Goal: Task Accomplishment & Management: Complete application form

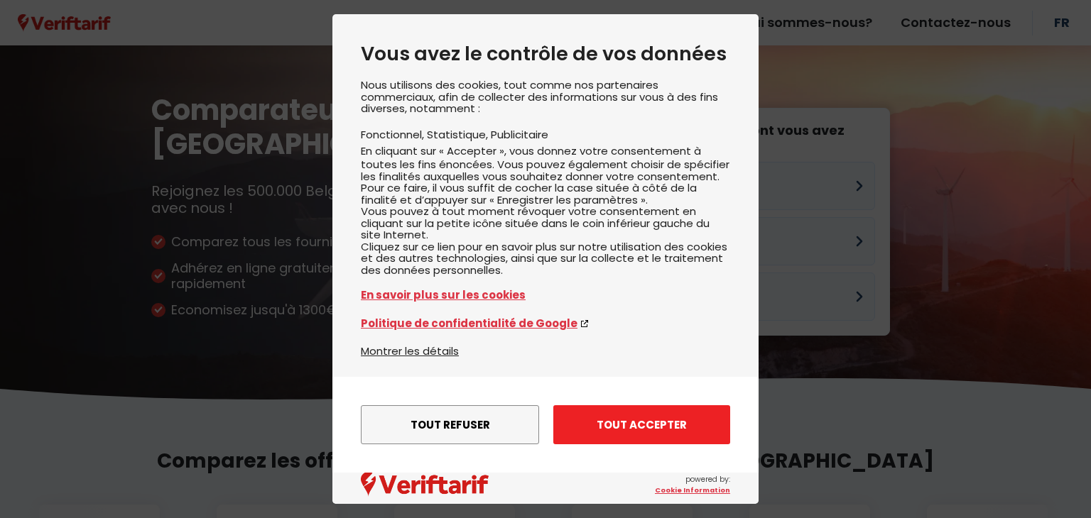
click at [636, 427] on button "Tout accepter" at bounding box center [641, 424] width 177 height 39
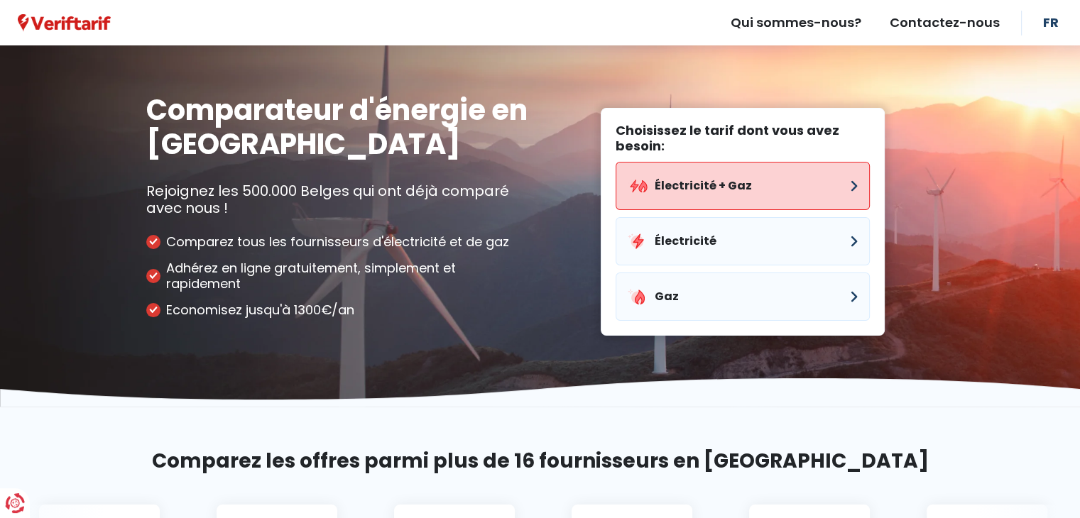
click at [679, 184] on button "Électricité + Gaz" at bounding box center [743, 186] width 254 height 48
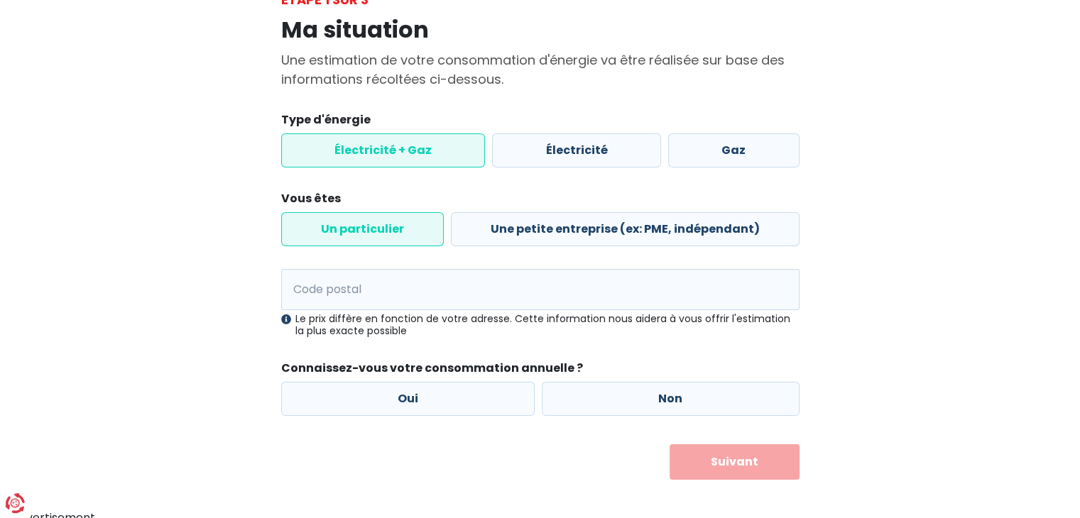
scroll to position [108, 0]
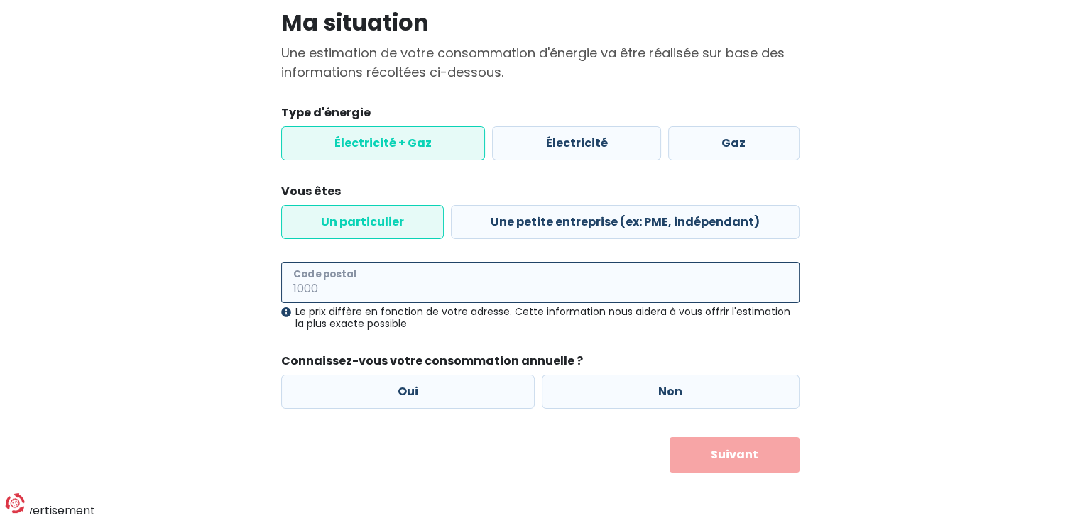
click at [315, 271] on input "Code postal" at bounding box center [540, 282] width 518 height 41
type input "1020"
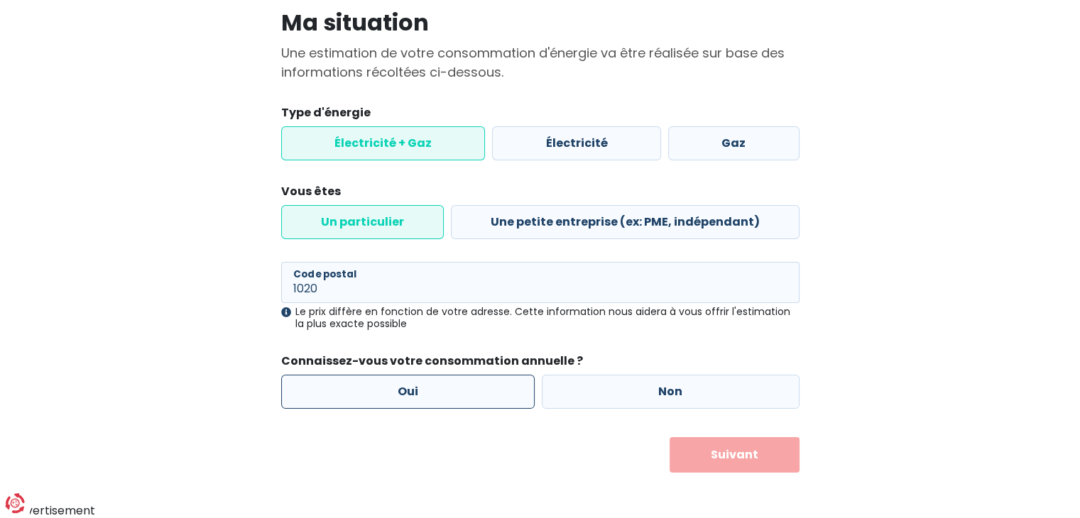
click at [409, 398] on label "Oui" at bounding box center [408, 392] width 254 height 34
click at [409, 398] on input "Oui" at bounding box center [408, 392] width 254 height 34
radio input "true"
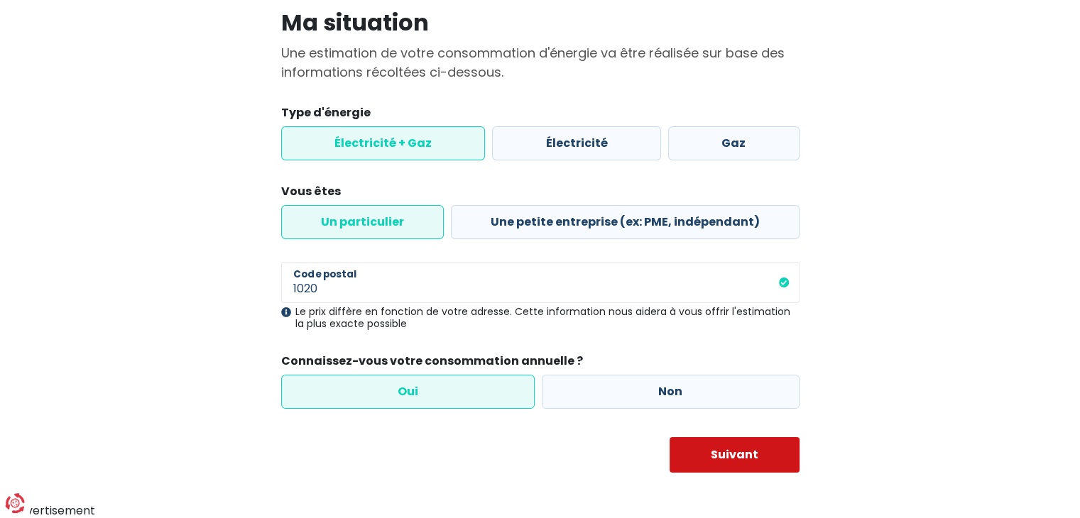
click at [708, 457] on button "Suivant" at bounding box center [735, 455] width 130 height 36
select select
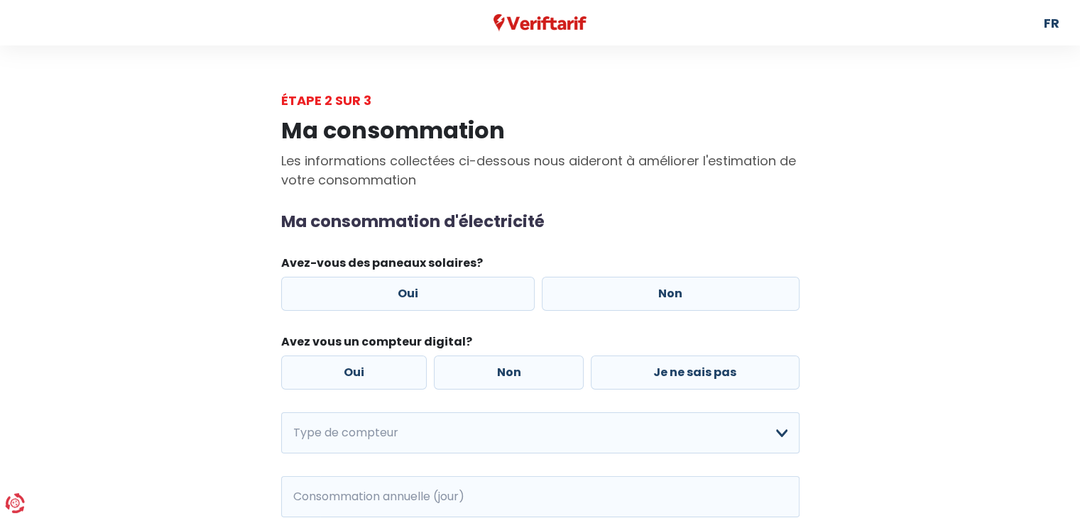
scroll to position [71, 0]
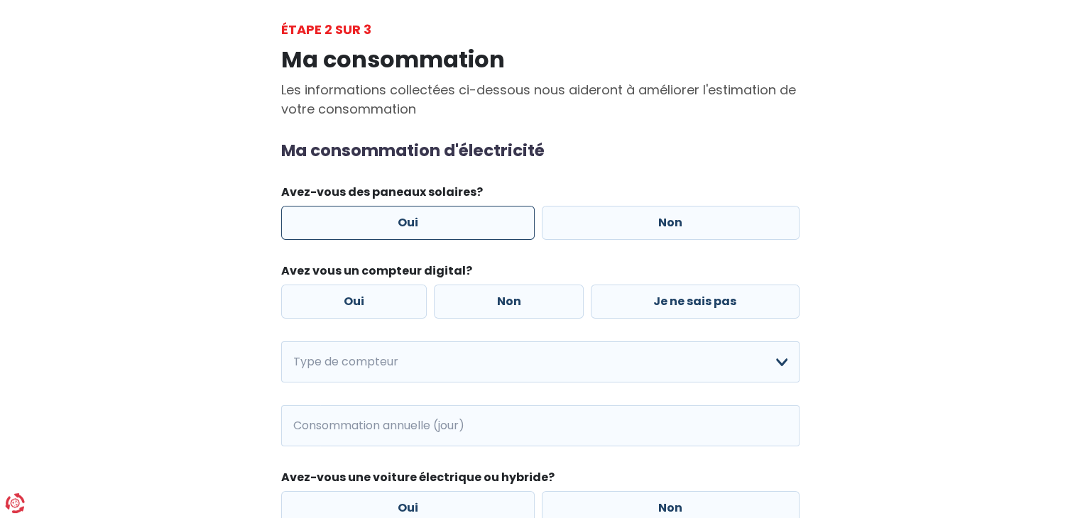
click at [392, 228] on label "Oui" at bounding box center [408, 223] width 254 height 34
click at [392, 228] on input "Oui" at bounding box center [408, 223] width 254 height 34
radio input "true"
select select
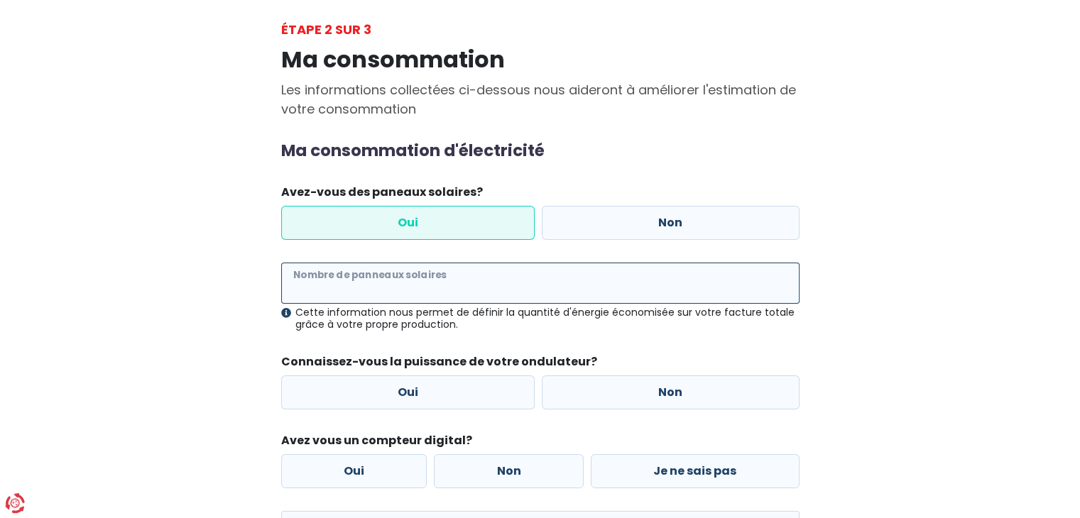
click at [369, 269] on input "Nombre de panneaux solaires" at bounding box center [540, 283] width 518 height 41
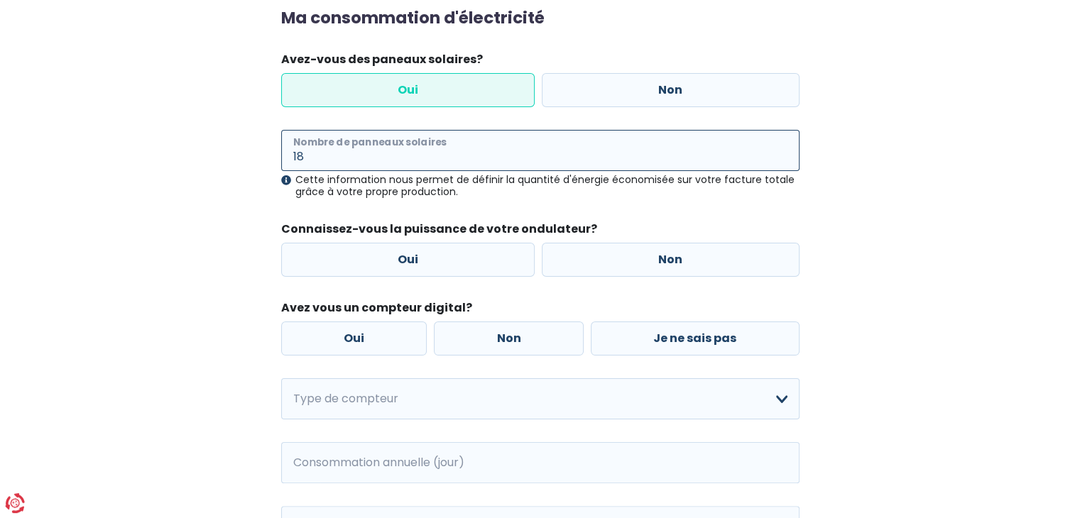
scroll to position [213, 0]
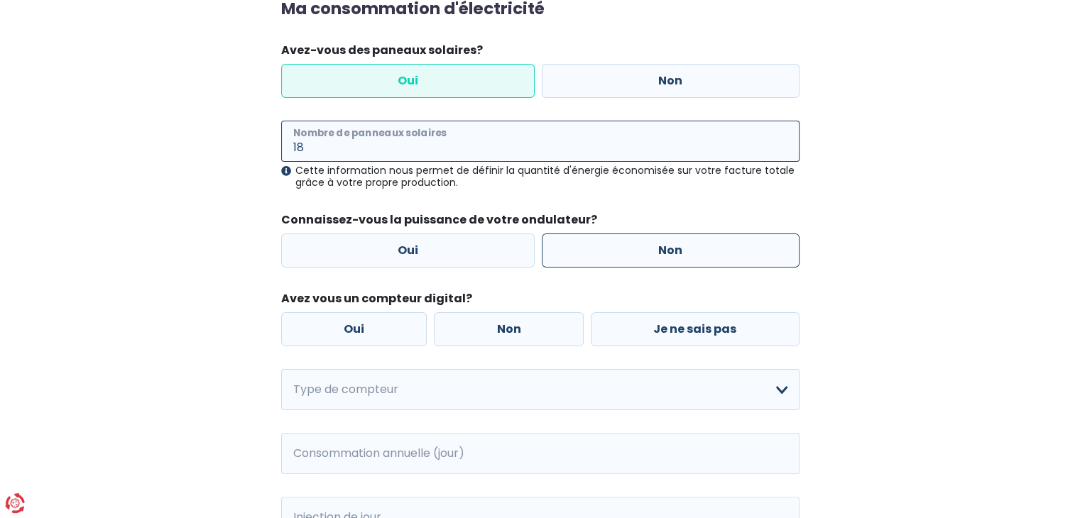
type input "18"
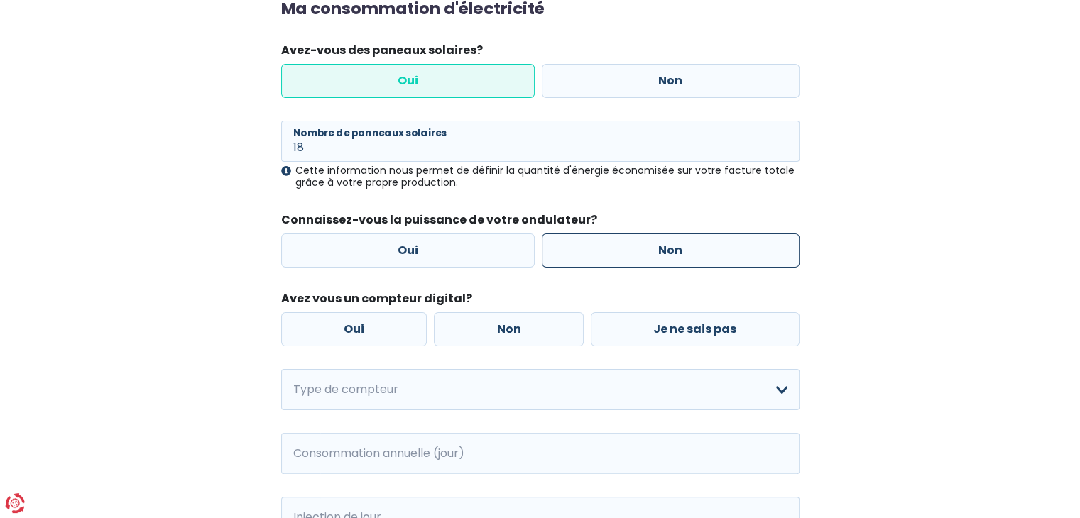
click at [609, 244] on label "Non" at bounding box center [671, 251] width 258 height 34
click at [609, 244] on input "Non" at bounding box center [671, 251] width 258 height 34
radio input "true"
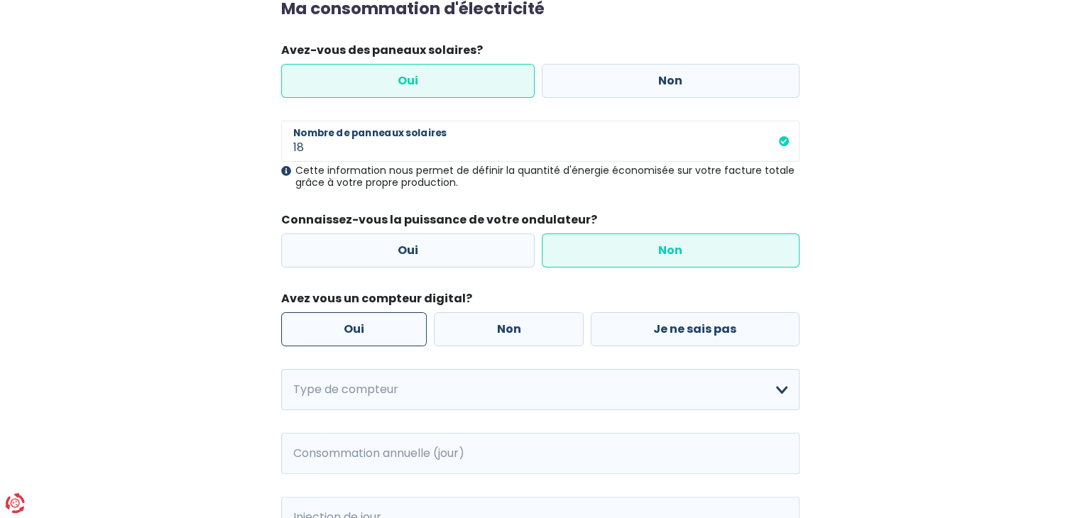
click at [388, 333] on label "Oui" at bounding box center [354, 329] width 146 height 34
click at [388, 333] on input "Oui" at bounding box center [354, 329] width 146 height 34
radio input "true"
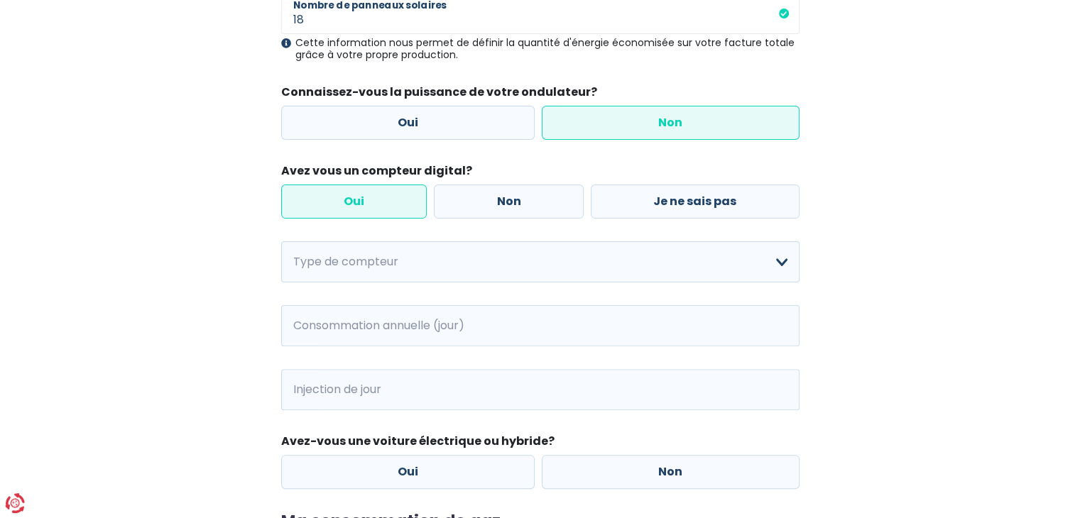
scroll to position [355, 0]
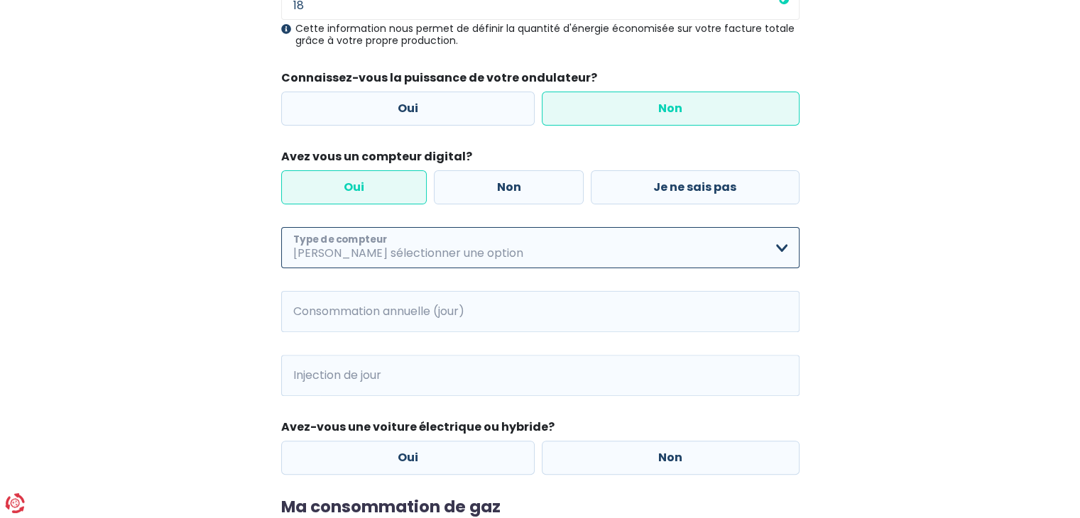
click at [406, 251] on select "Mono-horaire Bi-horaire Mono-horaire + exclusif nuit Bi-horaire + exclusif nuit…" at bounding box center [540, 247] width 518 height 41
select select "day_night_bi_hourly"
click at [281, 227] on select "Mono-horaire Bi-horaire Mono-horaire + exclusif nuit Bi-horaire + exclusif nuit…" at bounding box center [540, 247] width 518 height 41
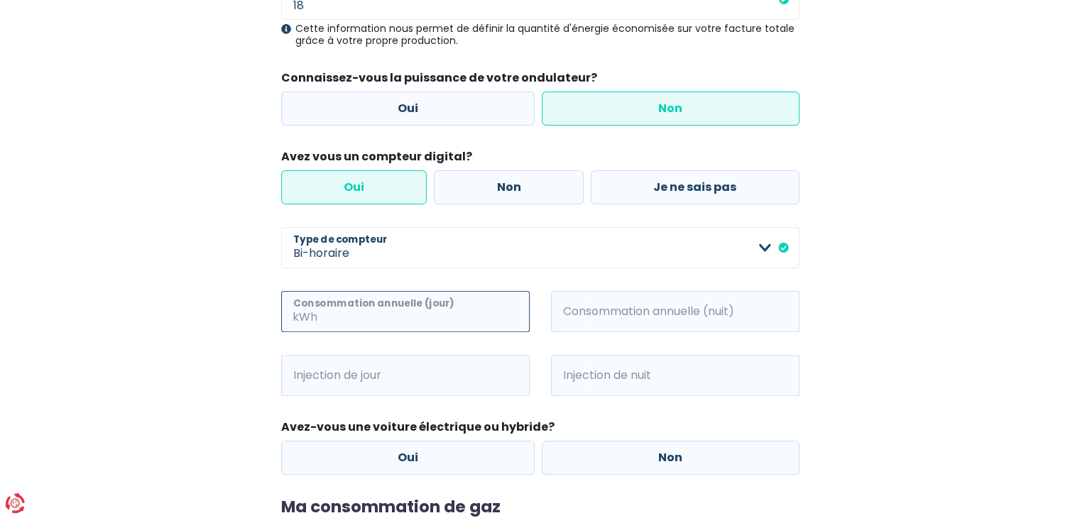
click at [327, 321] on input "Consommation annuelle (jour)" at bounding box center [424, 311] width 209 height 41
type input "850"
click at [667, 316] on input "Consommation annuelle (nuit)" at bounding box center [694, 311] width 209 height 41
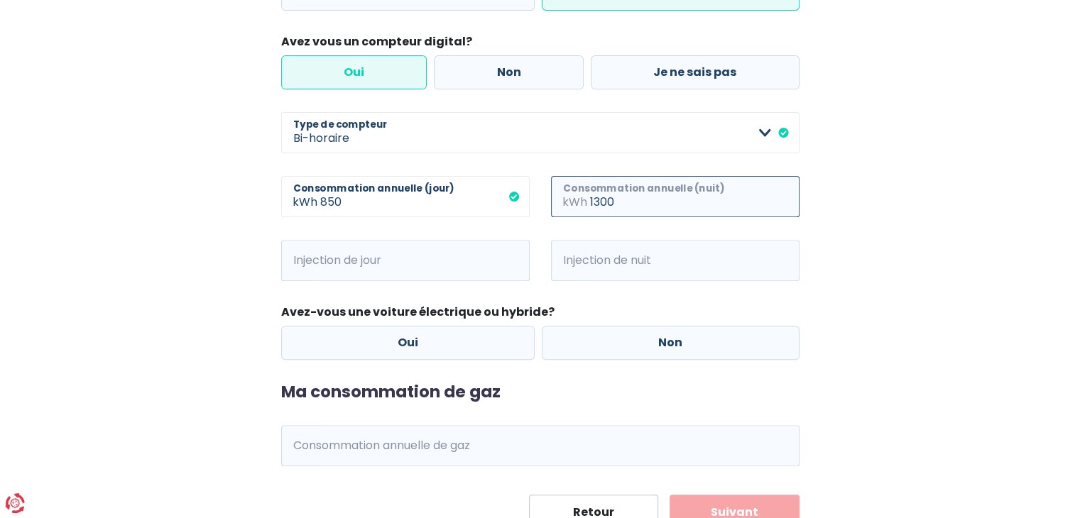
scroll to position [497, 0]
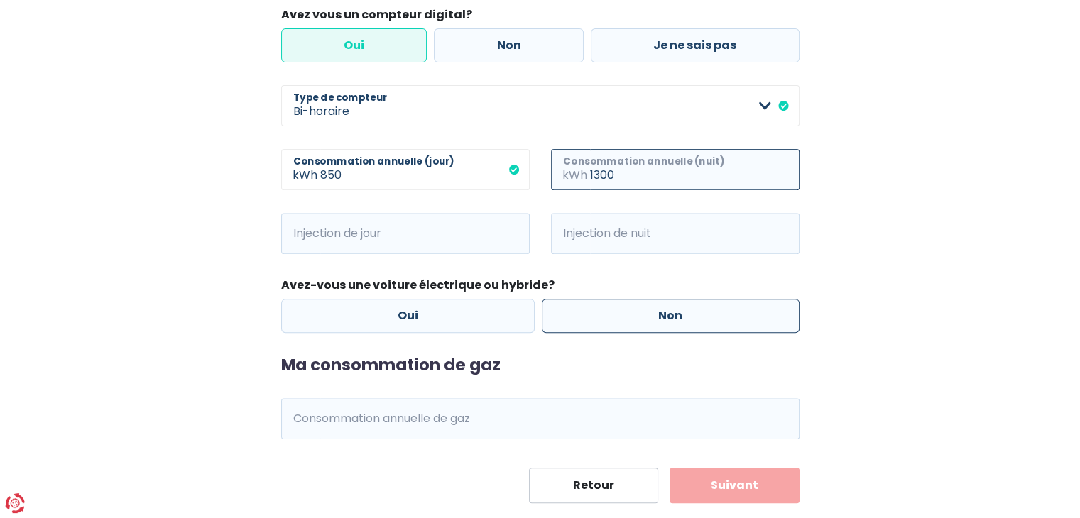
type input "1300"
click at [602, 327] on label "Non" at bounding box center [671, 316] width 258 height 34
click at [602, 327] on input "Non" at bounding box center [671, 316] width 258 height 34
radio input "true"
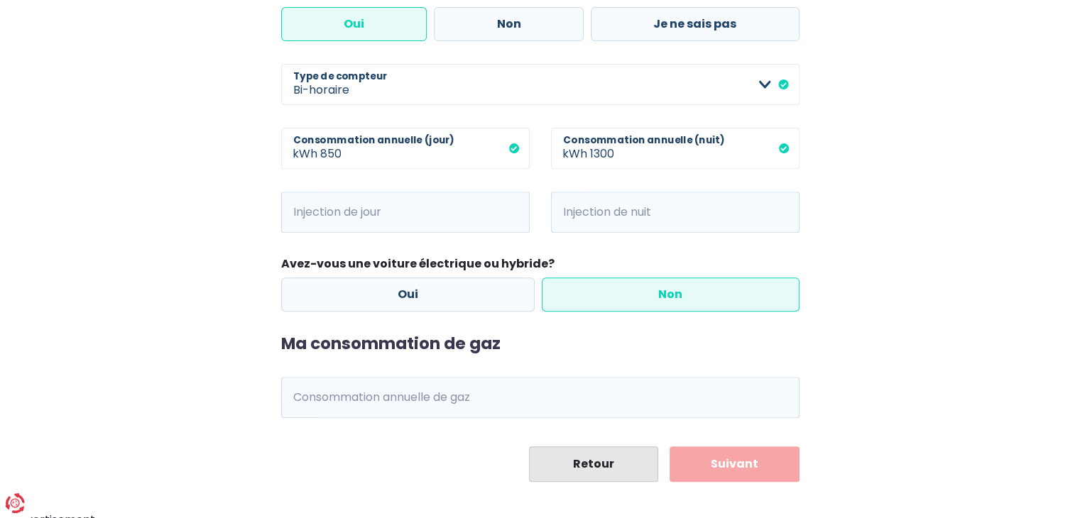
scroll to position [528, 0]
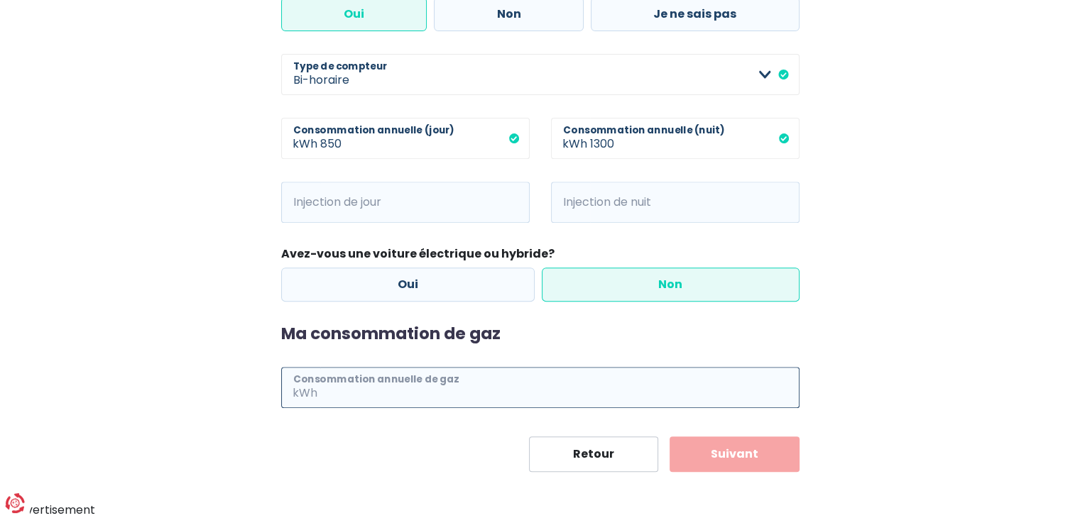
click at [371, 385] on input "Consommation annuelle de gaz" at bounding box center [559, 387] width 479 height 41
type input "12000"
click at [309, 437] on div "Retour Suivant" at bounding box center [540, 455] width 518 height 36
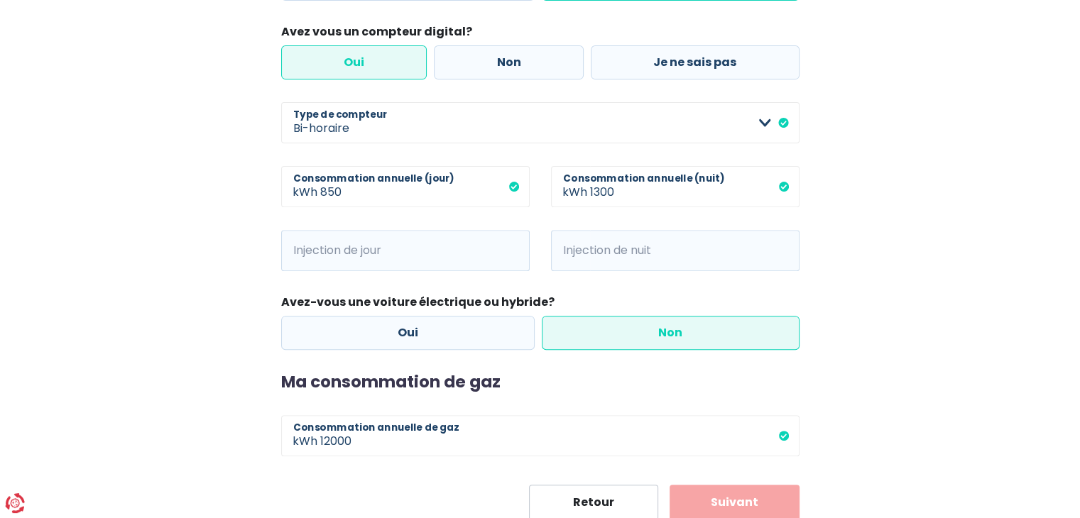
scroll to position [457, 0]
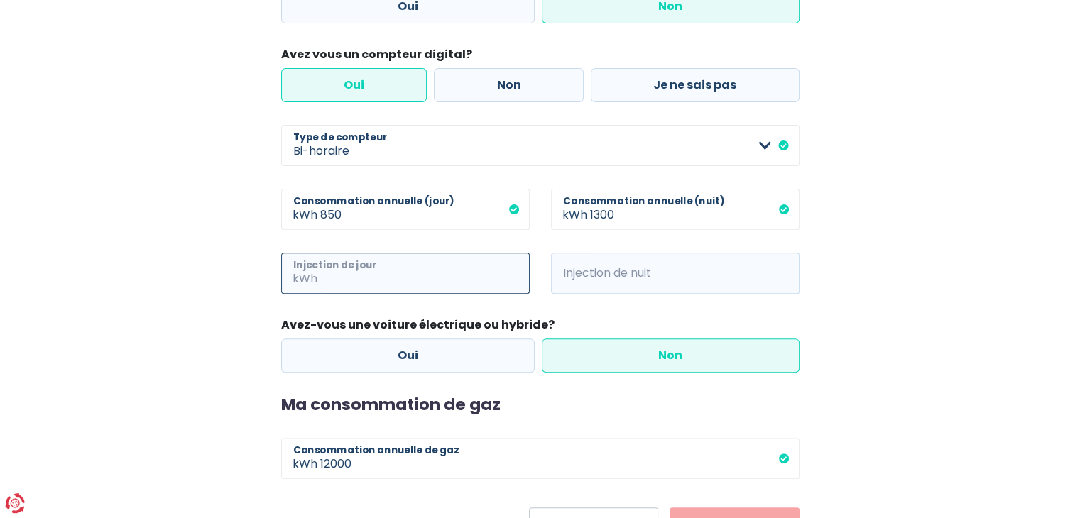
click at [418, 266] on input "Injection de jour" at bounding box center [424, 273] width 209 height 41
type input "0"
click at [601, 282] on input "Injection de nuit" at bounding box center [694, 273] width 209 height 41
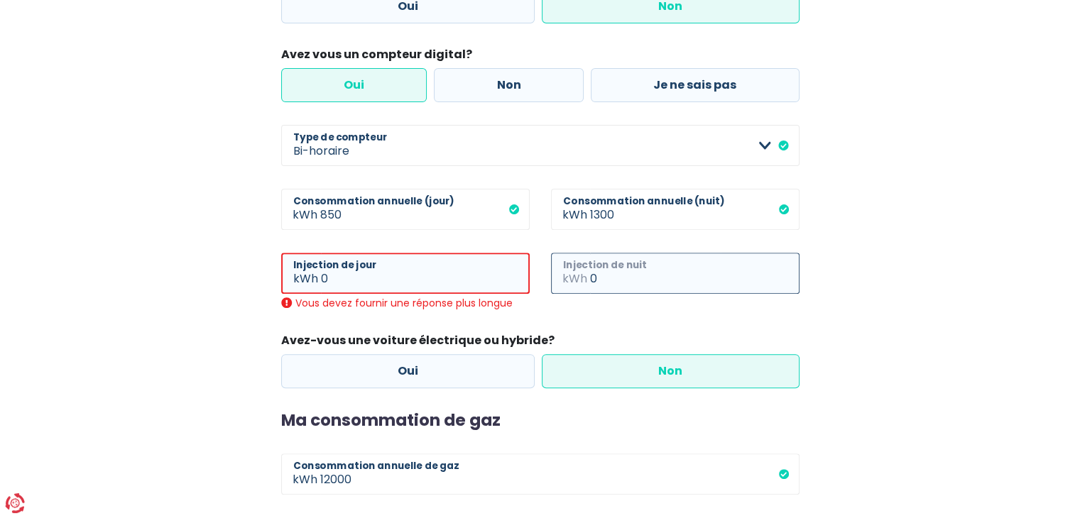
type input "0"
click at [487, 313] on div "0 kWh Injection de jour Vous devez fournir une réponse plus longue" at bounding box center [406, 293] width 270 height 80
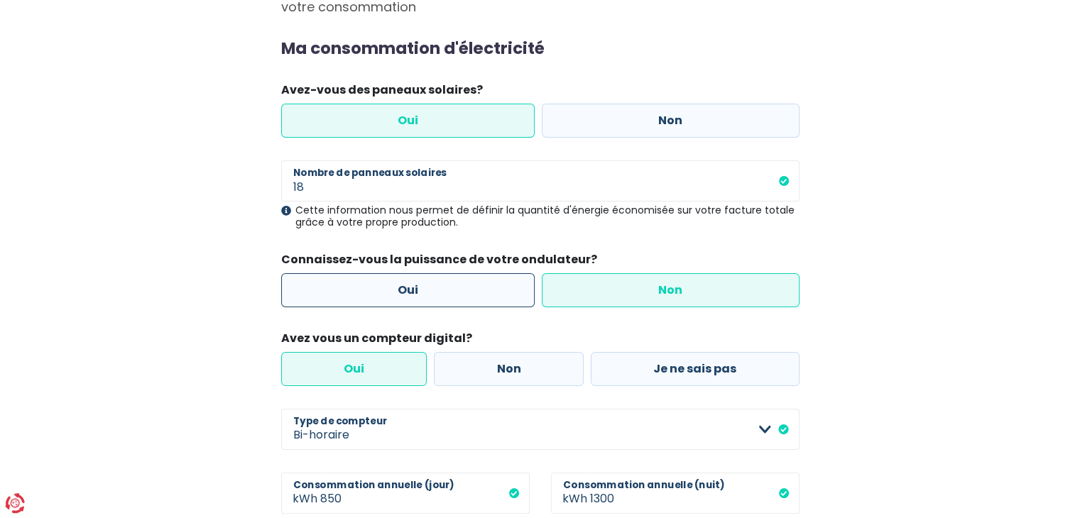
scroll to position [102, 0]
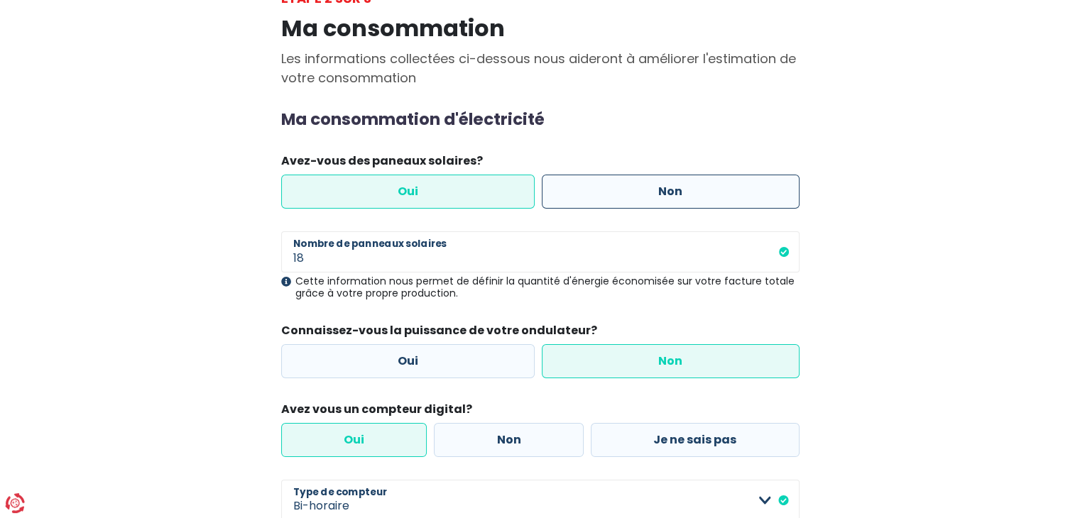
click at [599, 195] on label "Non" at bounding box center [671, 192] width 258 height 34
click at [599, 195] on input "Non" at bounding box center [671, 192] width 258 height 34
radio input "true"
radio input "false"
select select "day_night_bi_hourly"
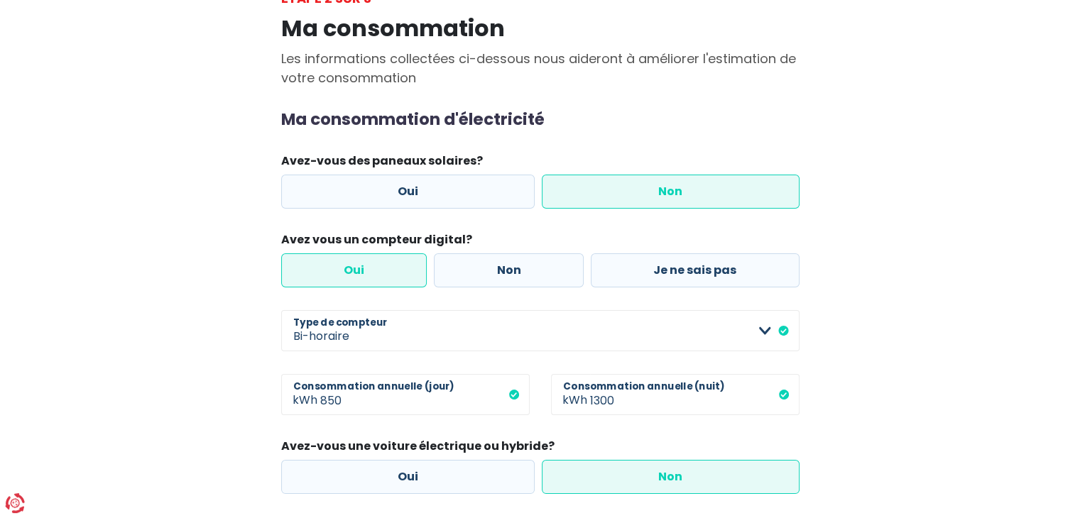
scroll to position [295, 0]
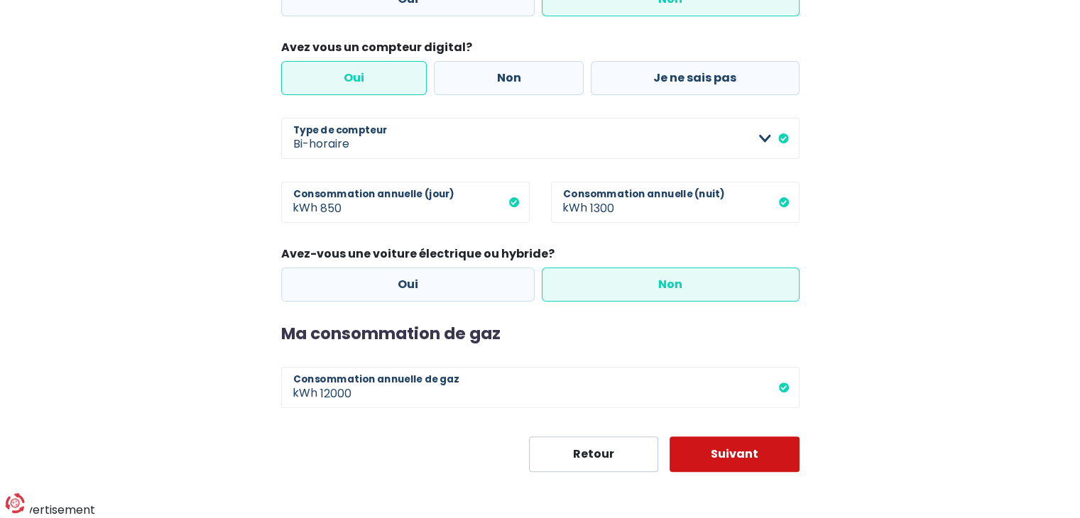
click at [699, 449] on button "Suivant" at bounding box center [735, 455] width 130 height 36
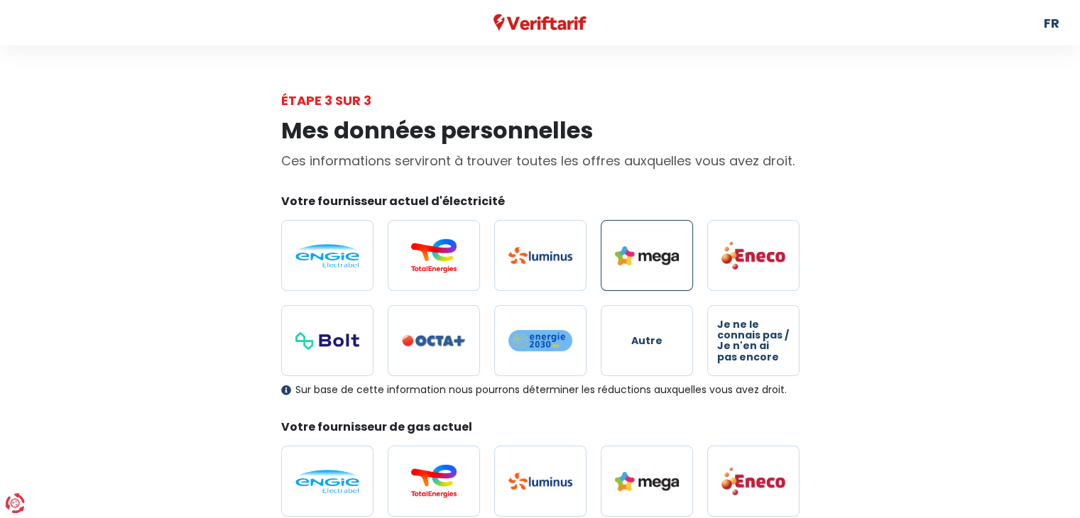
click at [615, 250] on img at bounding box center [647, 255] width 64 height 19
click at [615, 250] on input "radio" at bounding box center [647, 255] width 92 height 71
radio input "true"
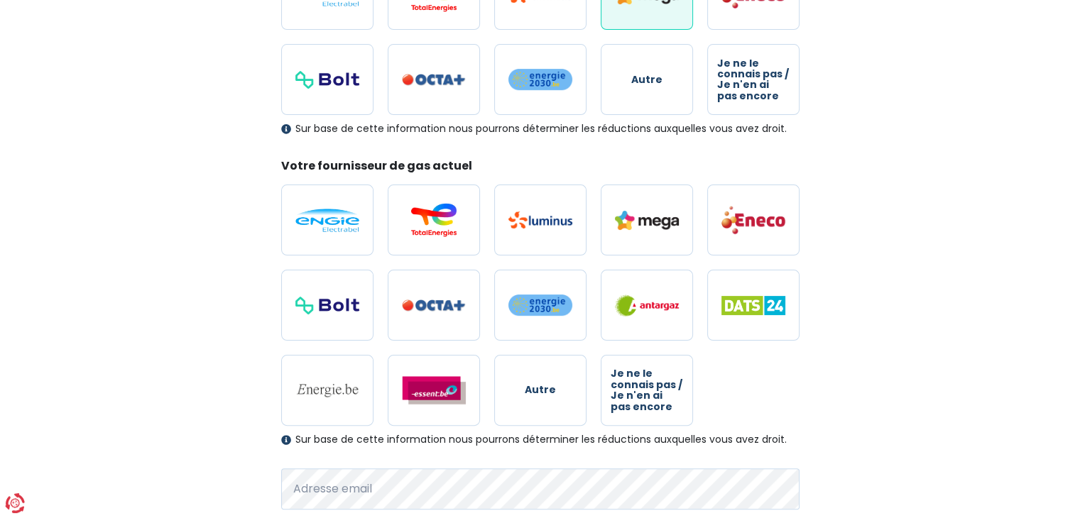
scroll to position [355, 0]
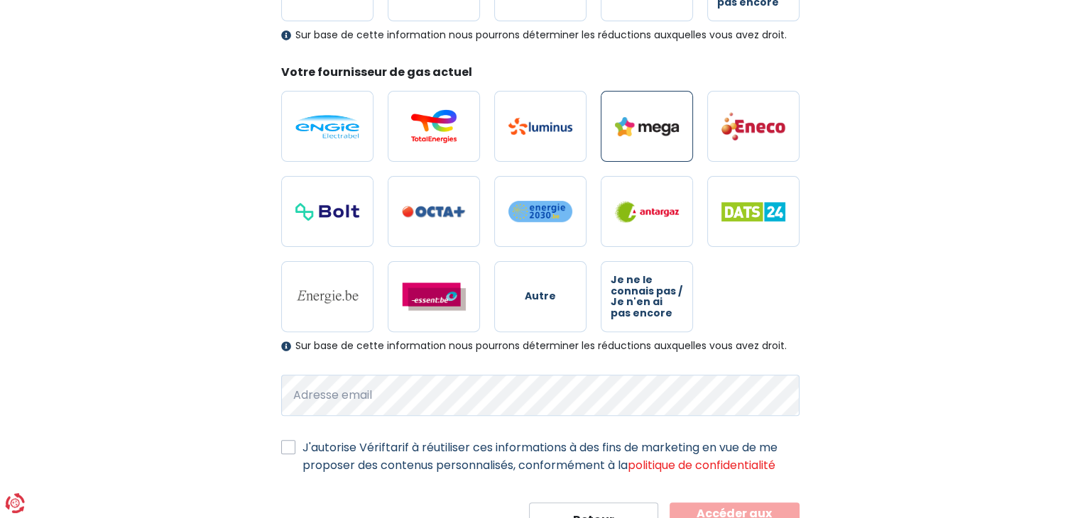
click at [637, 125] on img at bounding box center [647, 126] width 64 height 19
click at [637, 125] on input "radio" at bounding box center [647, 126] width 92 height 71
radio input "true"
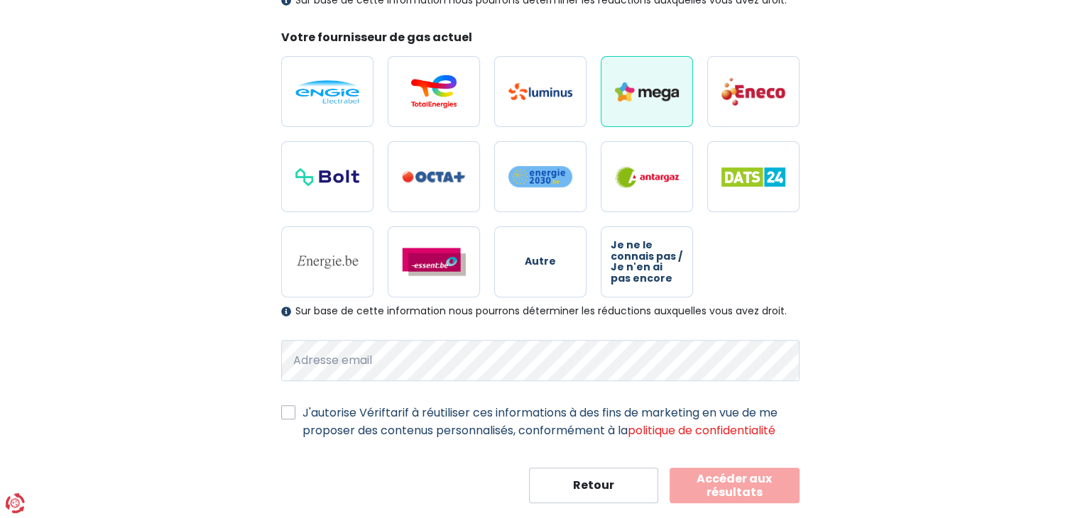
scroll to position [420, 0]
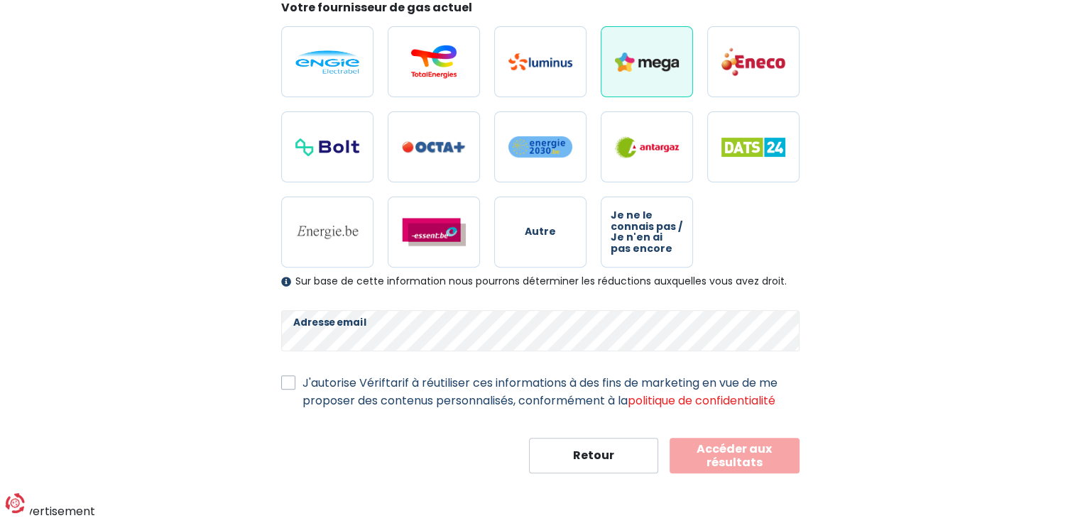
click at [704, 452] on button "Accéder aux résultats" at bounding box center [735, 456] width 130 height 36
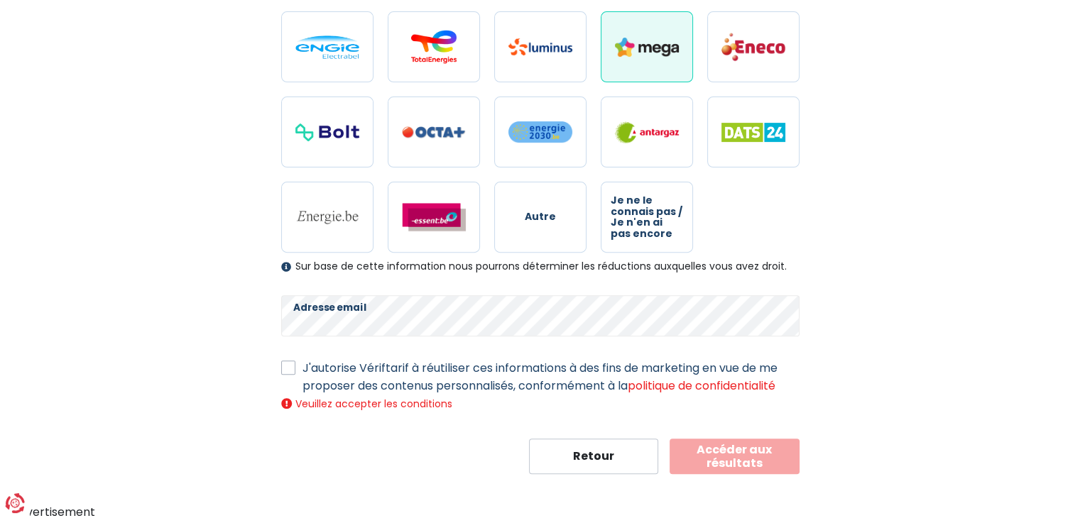
click at [302, 373] on label "J'autorise Vériftarif à réutiliser ces informations à des fins de marketing en …" at bounding box center [550, 377] width 497 height 36
click at [287, 373] on input "J'autorise Vériftarif à réutiliser ces informations à des fins de marketing en …" at bounding box center [288, 366] width 14 height 14
checkbox input "true"
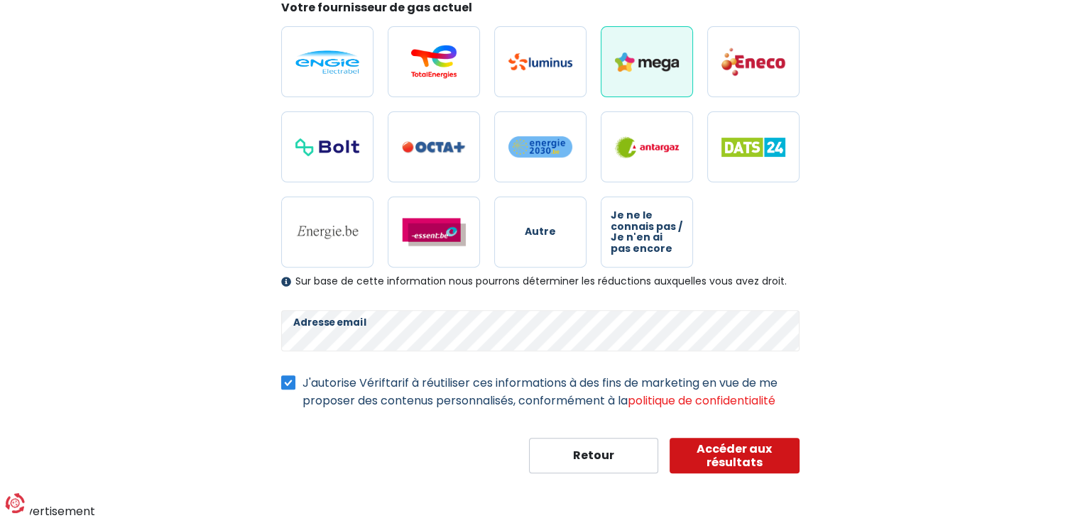
click at [692, 456] on button "Accéder aux résultats" at bounding box center [735, 456] width 130 height 36
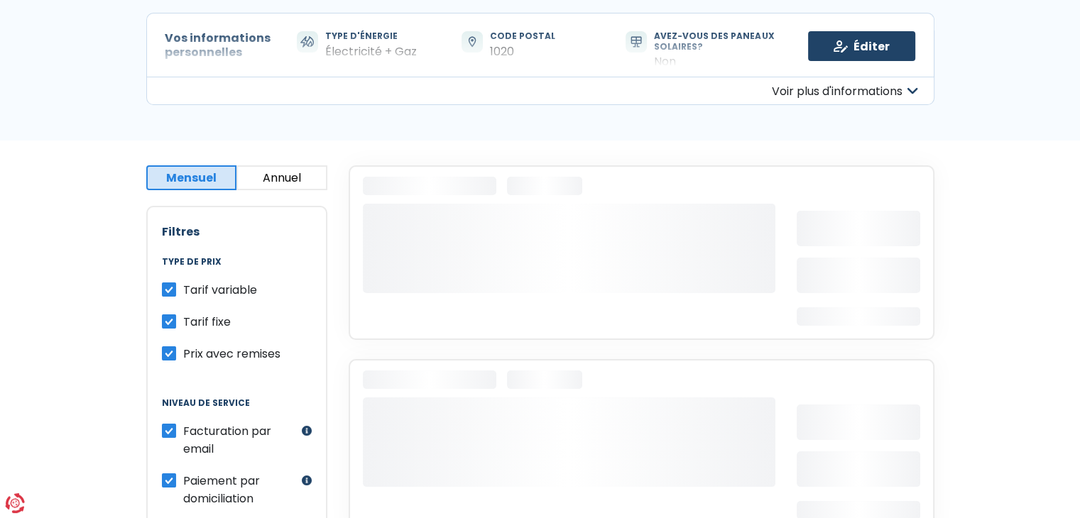
scroll to position [142, 0]
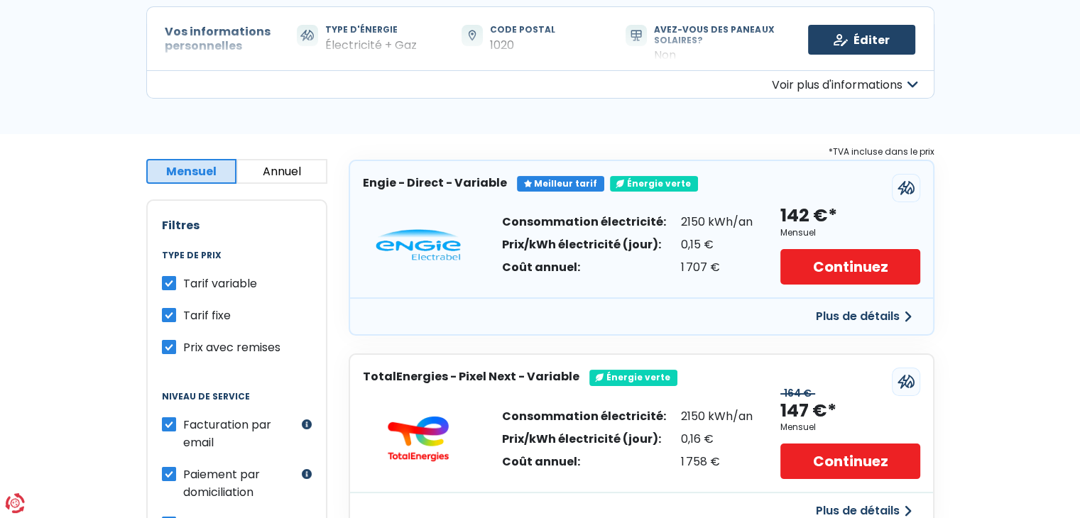
click at [301, 177] on button "Annuel" at bounding box center [281, 171] width 91 height 25
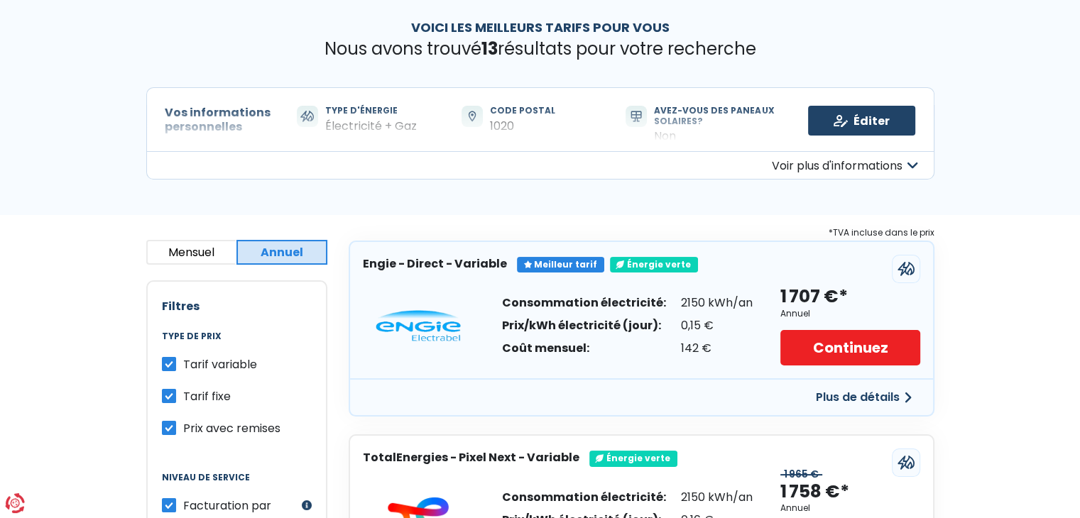
scroll to position [0, 0]
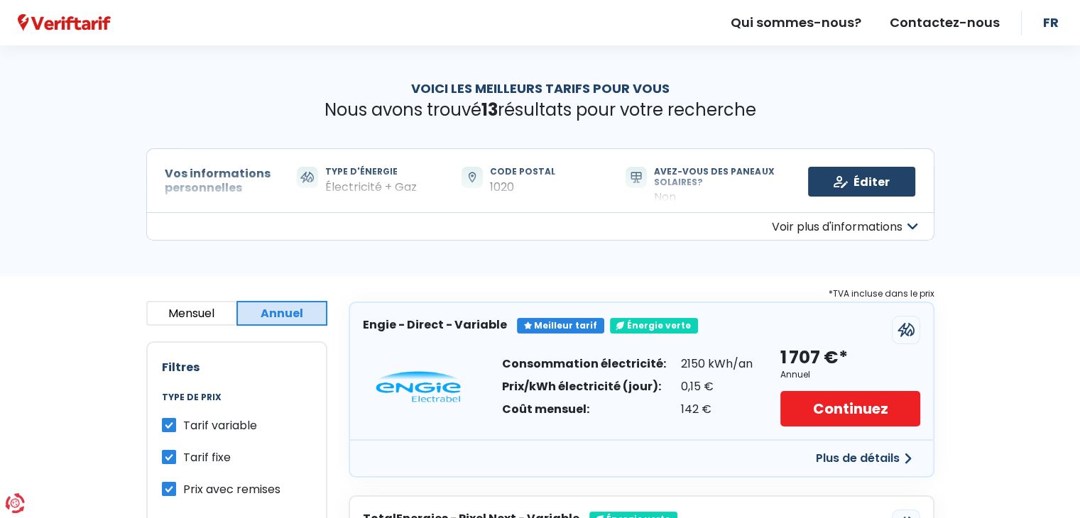
click at [800, 224] on button "Voir plus d'informations" at bounding box center [540, 226] width 788 height 28
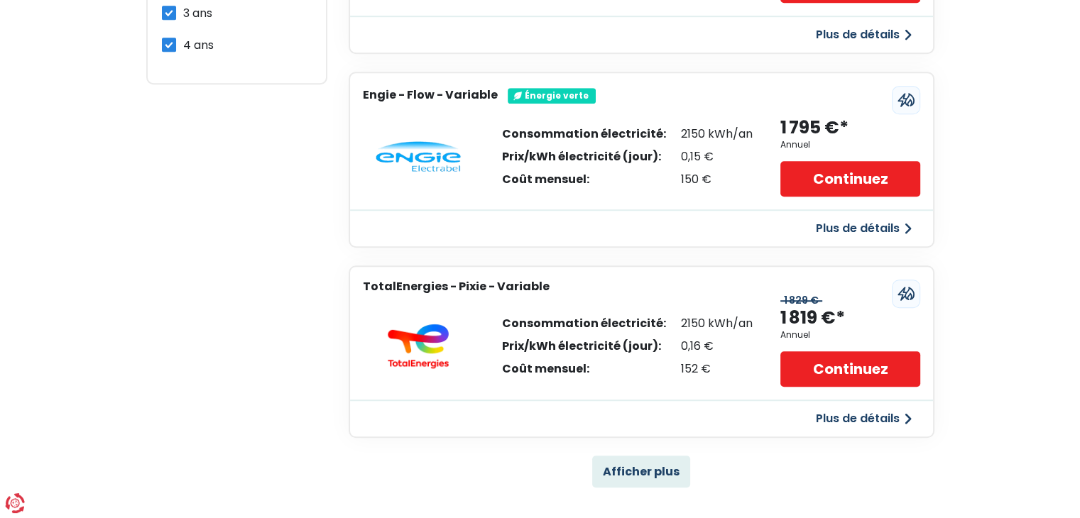
scroll to position [1065, 0]
